Goal: Find specific page/section: Find specific page/section

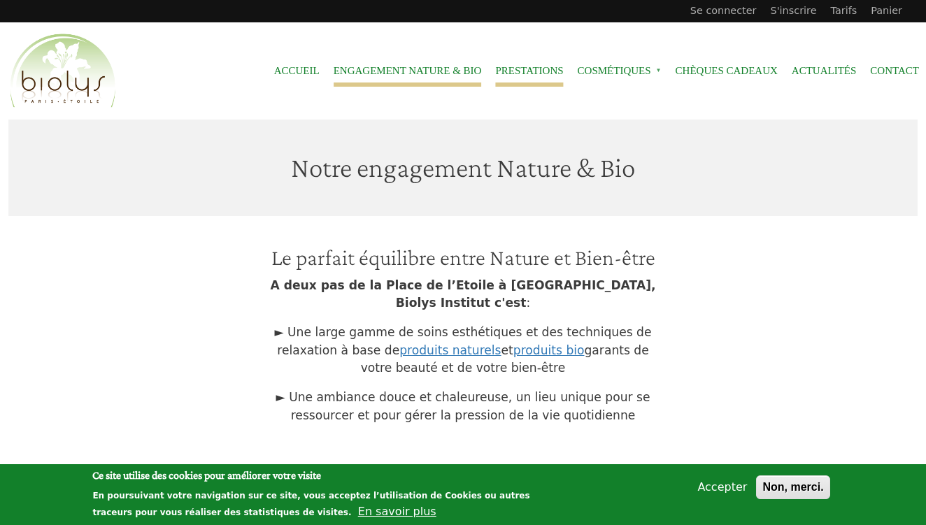
click at [495, 64] on link "Prestations" at bounding box center [529, 70] width 68 height 31
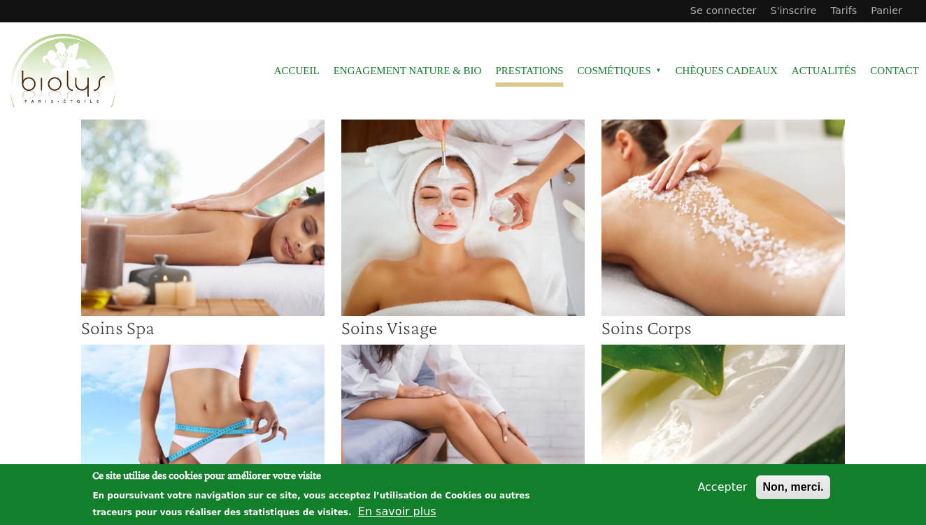
click at [603, 71] on span "Cosmétiques »" at bounding box center [620, 70] width 84 height 31
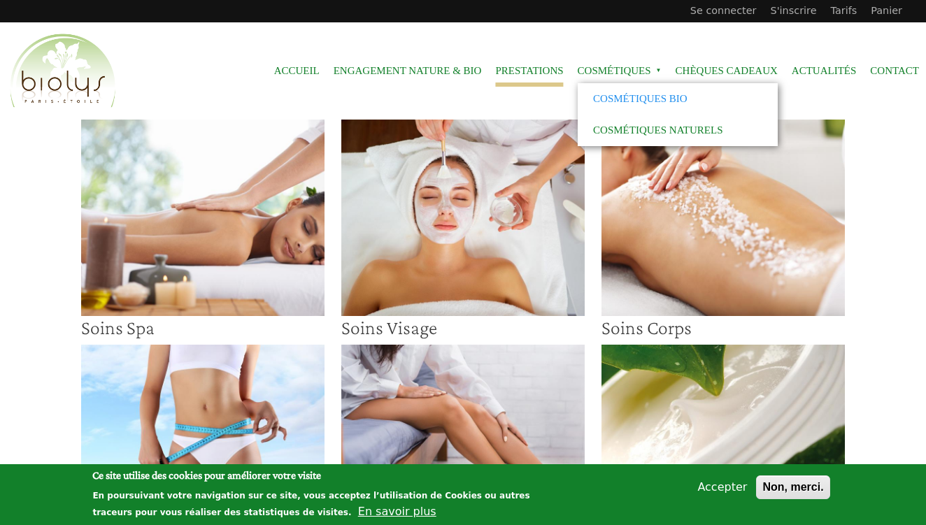
click at [612, 102] on link "Cosmétiques Bio" at bounding box center [678, 98] width 201 height 31
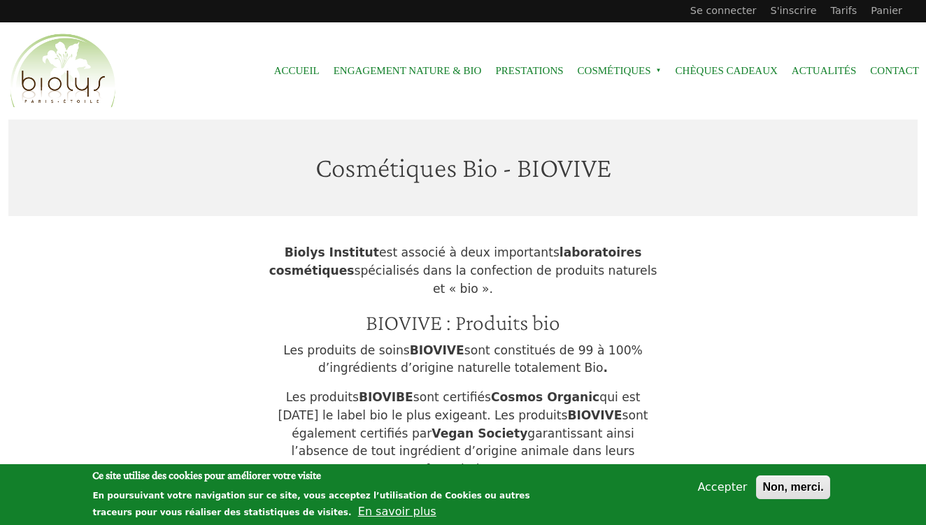
click at [629, 63] on span "Cosmétiques »" at bounding box center [620, 70] width 84 height 31
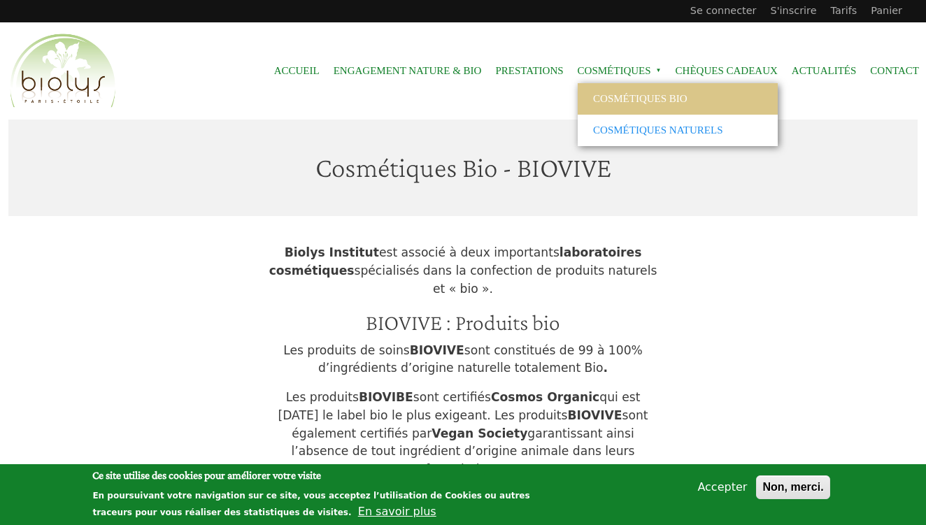
click at [616, 127] on link "Cosmétiques naturels" at bounding box center [678, 130] width 201 height 31
